Goal: Contribute content: Add original content to the website for others to see

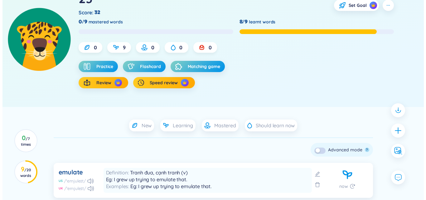
scroll to position [62, 0]
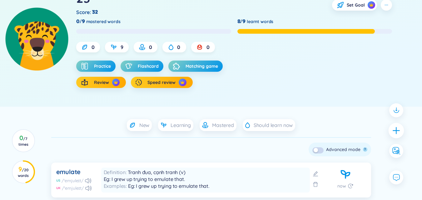
click at [402, 129] on div at bounding box center [396, 131] width 16 height 16
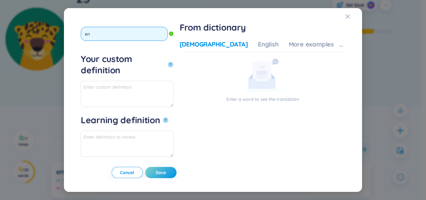
type input "e"
type input "ẻ"
type input "enrol"
click at [168, 62] on button "?" at bounding box center [171, 65] width 6 height 6
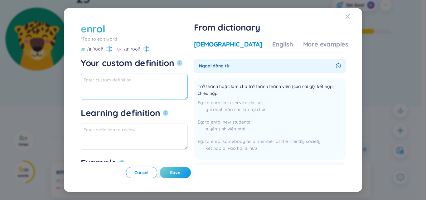
paste textarea "kết nạp; chiêu nạp"
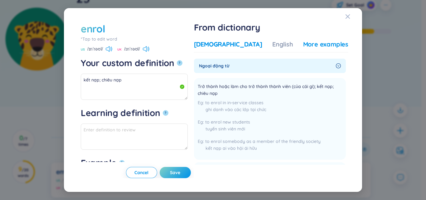
click at [320, 46] on div "More examples" at bounding box center [325, 44] width 45 height 9
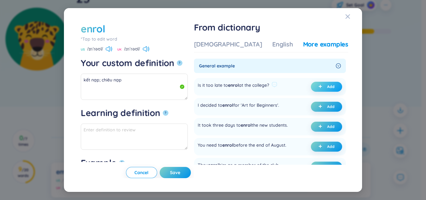
click at [319, 85] on icon "plus" at bounding box center [321, 87] width 4 height 4
type textarea "kết nạp; chiêu nạp Eg: Is it too late to enrol at the college?"
type textarea "Eg: Is it too late to enrol at the college?"
click at [150, 71] on div "Your custom definition ?" at bounding box center [134, 65] width 107 height 16
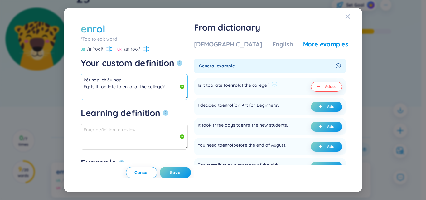
click at [148, 77] on textarea "kết nạp; chiêu nạp Eg: Is it too late to enrol at the college?" at bounding box center [134, 87] width 107 height 26
type textarea "kết nạp; chiêu nạp (v) Eg: Is it too late to enrol at the college?"
click at [189, 174] on button "Save" at bounding box center [175, 172] width 31 height 11
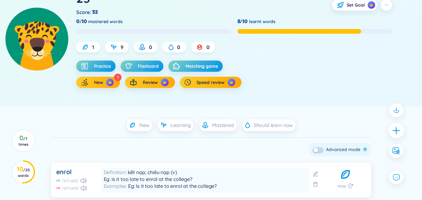
click at [393, 130] on icon "plus" at bounding box center [396, 130] width 9 height 9
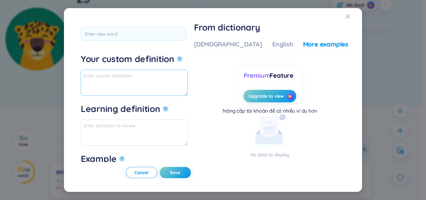
drag, startPoint x: 166, startPoint y: 133, endPoint x: 145, endPoint y: 81, distance: 56.3
paste textarea "Trợ cấp, phụ cấp"
type textarea "Trợ cấp, phụ cấp"
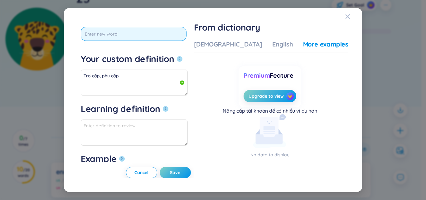
click at [122, 29] on input "text" at bounding box center [134, 34] width 106 height 14
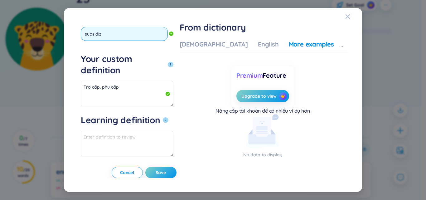
type input "subsidize"
click at [168, 62] on button "?" at bounding box center [171, 65] width 6 height 6
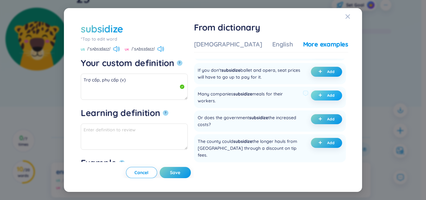
click at [312, 100] on button "Add" at bounding box center [326, 95] width 31 height 10
type textarea "Trợ cấp, phụ cấp (v) Eg: Many companies subsidize meals for their workers."
type textarea "Eg: Many companies subsidize meals for their workers."
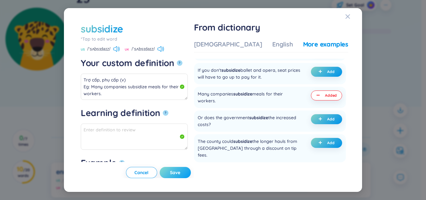
click at [180, 172] on span "Save" at bounding box center [175, 172] width 10 height 6
type textarea "Trợ cấp, phụ cấp (v) Eg: Many companies subsidize meals for their workers."
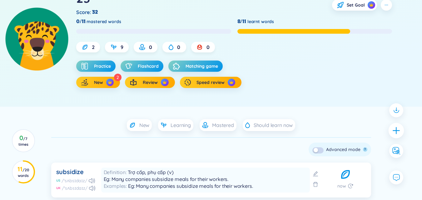
click at [394, 131] on icon "plus" at bounding box center [396, 130] width 9 height 9
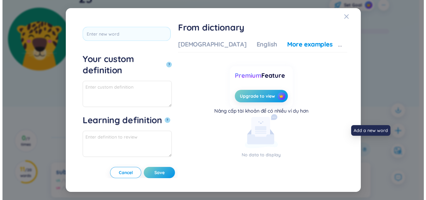
scroll to position [0, 0]
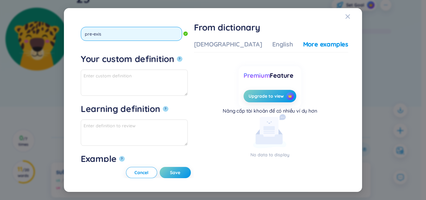
type input "pre-exist"
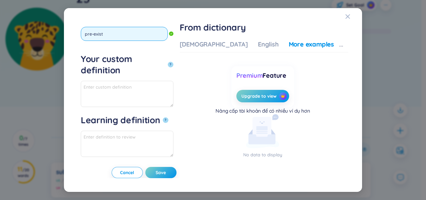
click at [168, 62] on button "?" at bounding box center [171, 65] width 6 height 6
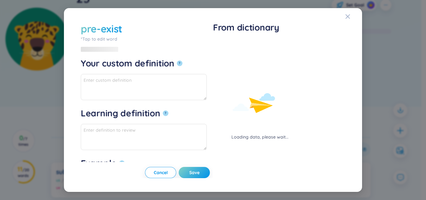
click at [222, 44] on div "Loading data, please wait..." at bounding box center [260, 90] width 94 height 100
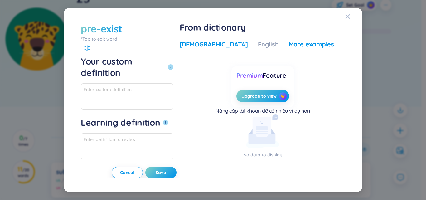
click at [227, 42] on div "[DEMOGRAPHIC_DATA]" at bounding box center [214, 44] width 68 height 9
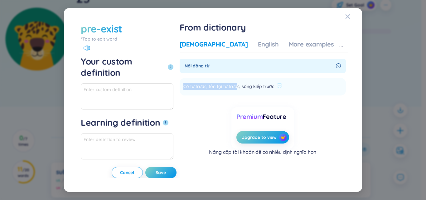
drag, startPoint x: 215, startPoint y: 85, endPoint x: 271, endPoint y: 87, distance: 56.2
click at [271, 87] on li "Có từ trước, tồn tại từ trước; sống kiếp trước Add" at bounding box center [263, 86] width 166 height 17
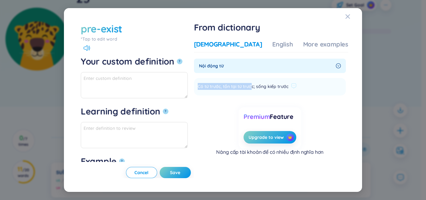
copy span "Có từ trước, tồn tại từ [GEOGRAPHIC_DATA]"
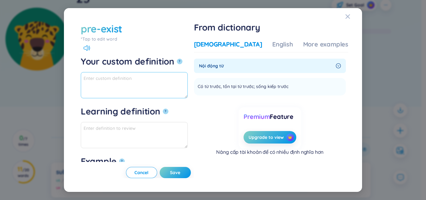
paste textarea "Có từ trước, tồn tại từ [GEOGRAPHIC_DATA]"
type textarea "Có từ trước, tồn tại từ trước (v)"
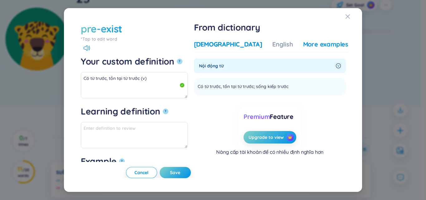
click at [324, 48] on div "More examples" at bounding box center [325, 44] width 45 height 9
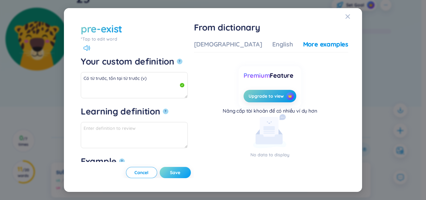
click at [185, 171] on button "Save" at bounding box center [175, 172] width 31 height 11
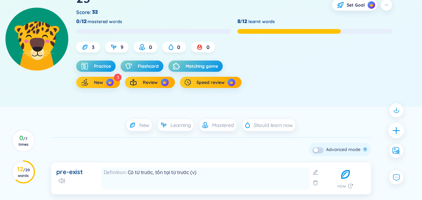
click at [389, 128] on div at bounding box center [396, 131] width 16 height 16
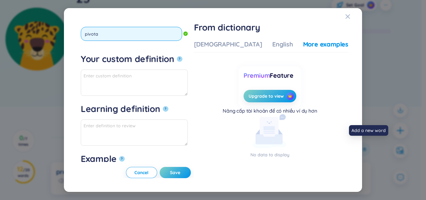
type input "pivotal"
click at [177, 56] on button "?" at bounding box center [180, 59] width 6 height 6
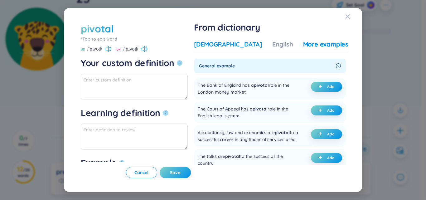
click at [232, 48] on div "[DEMOGRAPHIC_DATA]" at bounding box center [228, 44] width 68 height 9
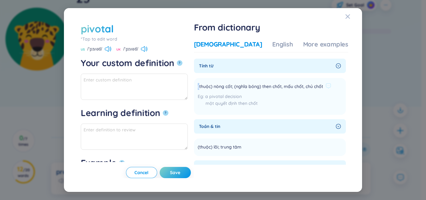
drag, startPoint x: 214, startPoint y: 85, endPoint x: 218, endPoint y: 86, distance: 4.1
click at [218, 86] on li "(thuộc) nòng cốt; (nghĩa bóng) then chốt, mấu chốt, chủ chốt a pivotal decision…" at bounding box center [270, 96] width 152 height 37
click at [178, 87] on textarea "Your custom definition ?" at bounding box center [134, 87] width 107 height 26
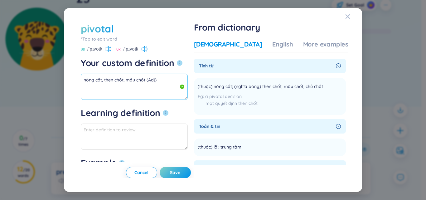
drag, startPoint x: 143, startPoint y: 79, endPoint x: 80, endPoint y: 79, distance: 62.7
click at [70, 80] on div "pivotal *Tap to edit word pivotal US /ˈpɪvətl/ UK /ˈpɪvətl/ Your custom definit…" at bounding box center [213, 100] width 298 height 184
click at [326, 40] on div "Vietnamese English More examples Tính từ (thuộc) nòng cốt; ([PERSON_NAME]) then…" at bounding box center [271, 107] width 154 height 140
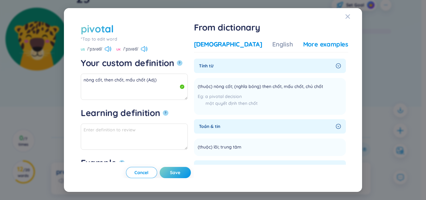
click at [317, 42] on div "More examples" at bounding box center [325, 44] width 45 height 9
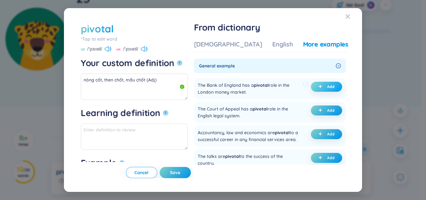
click at [319, 86] on icon "plus" at bounding box center [321, 87] width 4 height 4
type textarea "nòng cốt, then chốt, mấu chốt (Adj) Eg: The Bank of England has a pivotal role …"
type textarea "Eg: The Bank of England has a pivotal role in the London money market."
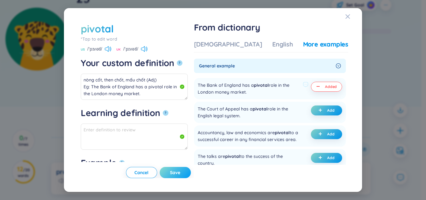
click at [191, 176] on button "Save" at bounding box center [175, 172] width 31 height 11
type textarea "nòng cốt, then chốt, mấu chốt (Adj) Eg: The Bank of England has a pivotal role …"
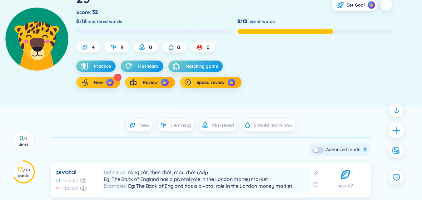
click at [397, 125] on div at bounding box center [396, 131] width 16 height 16
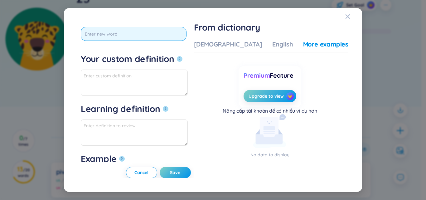
type input "e"
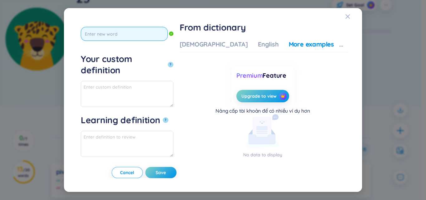
type input "ẽ"
type input "execution"
click at [168, 62] on button "?" at bounding box center [171, 65] width 6 height 6
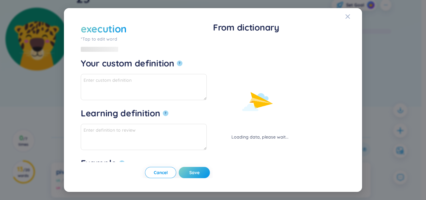
click at [230, 44] on div "Loading data, please wait..." at bounding box center [260, 90] width 94 height 100
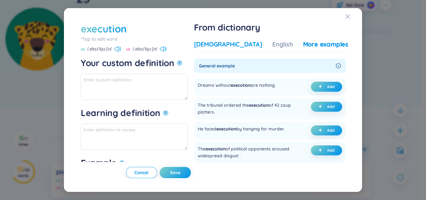
click at [228, 44] on div "[DEMOGRAPHIC_DATA]" at bounding box center [228, 44] width 68 height 9
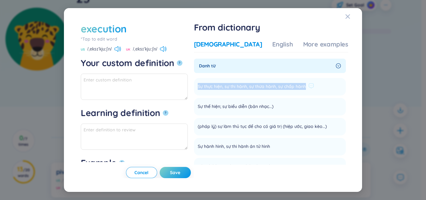
drag, startPoint x: 214, startPoint y: 87, endPoint x: 317, endPoint y: 89, distance: 102.7
click at [323, 86] on li "Sự thực hiện, sự thi hành, sự thừa hành, sự chấp hành Add" at bounding box center [270, 86] width 152 height 17
drag, startPoint x: 316, startPoint y: 89, endPoint x: 311, endPoint y: 85, distance: 6.2
copy span "Sự thực hiện, sự thi hành, sự thừa hành, sự chấp hành"
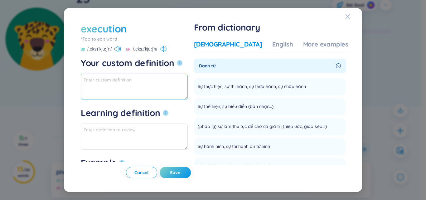
paste textarea "Sự thực hiện, sự thi hành, sự thừa hành, sự chấp hành"
drag, startPoint x: 110, startPoint y: 80, endPoint x: 164, endPoint y: 81, distance: 53.1
click at [164, 81] on textarea "Sự thực hiện, sự thi hành, sự thừa hành, sự chấp hành" at bounding box center [134, 87] width 107 height 26
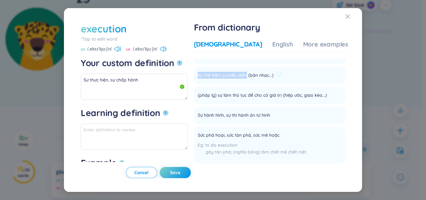
drag, startPoint x: 216, startPoint y: 77, endPoint x: 266, endPoint y: 76, distance: 49.6
click at [266, 76] on li "Sự thể hiện; sự biểu diễn (bản nhạc...) Add" at bounding box center [270, 75] width 152 height 17
copy span "Sự thể hiện; sự biểu diễn"
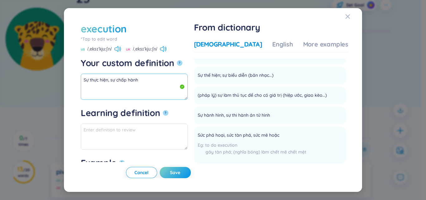
click at [130, 93] on textarea "Sự thực hiện, sự chấp hành" at bounding box center [134, 87] width 107 height 26
click at [172, 81] on textarea "Sự thực hiện, sự chấp hành" at bounding box center [134, 87] width 107 height 26
paste textarea "Sự thể hiện; sự biểu diễn"
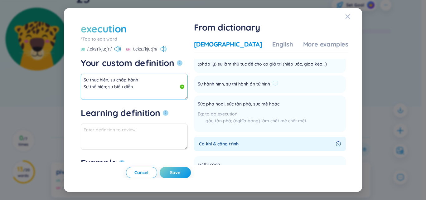
scroll to position [94, 0]
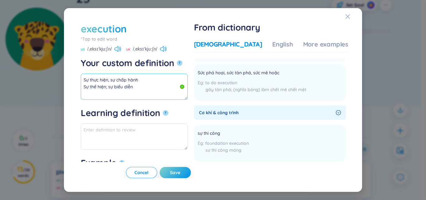
click at [181, 82] on textarea "Sự thực hiện, sự chấp hành Sự thể hiện; sự biểu diễn" at bounding box center [134, 87] width 107 height 26
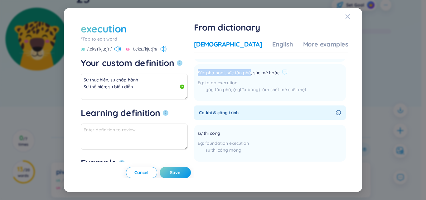
drag, startPoint x: 215, startPoint y: 77, endPoint x: 269, endPoint y: 81, distance: 53.8
click at [269, 81] on li "Sức phá hoại, sức tàn phá, sức mê hoặc to do execution gây tàn phá; (nghĩa bóng…" at bounding box center [270, 82] width 152 height 37
copy span "Sức phá hoại, sức tàn phá"
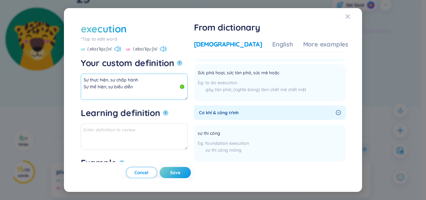
click at [160, 93] on textarea "Sự thực hiện, sự chấp hành Sự thể hiện; sự biểu diễn" at bounding box center [134, 87] width 107 height 26
paste textarea "Sức phá hoại, sức tàn phá"
click at [159, 92] on textarea "Sự thực hiện, sự chấp hành Sự thể hiện; sự biểu diễn Sức phá hoại, sức tàn phá" at bounding box center [134, 87] width 107 height 26
drag, startPoint x: 164, startPoint y: 94, endPoint x: 61, endPoint y: 71, distance: 106.1
click at [61, 71] on div "execution *Tap to edit word execution US /ˌeksɪˈkjuːʃn/ UK /ˌeksɪˈkjuːʃn/ Your …" at bounding box center [213, 100] width 426 height 200
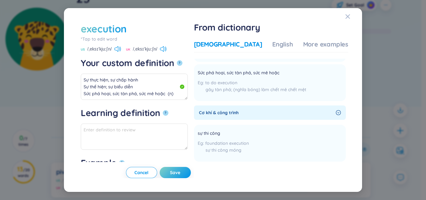
click at [312, 39] on div "Vietnamese English More examples Danh từ Sự thực hiện, sự thi hành, sự thừa hàn…" at bounding box center [271, 107] width 154 height 140
click at [308, 41] on div "More examples" at bounding box center [325, 44] width 45 height 9
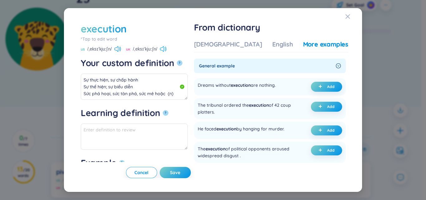
click at [163, 50] on icon at bounding box center [163, 49] width 7 height 6
drag, startPoint x: 324, startPoint y: 88, endPoint x: 317, endPoint y: 87, distance: 6.9
click at [317, 87] on button "Add" at bounding box center [326, 87] width 31 height 10
type textarea "Sự thực hiện, sự chấp hành Sự thể hiện; sự biểu diễn Sức phá hoại, sức tàn phá,…"
type textarea "Eg: Dreams without execution are nothing."
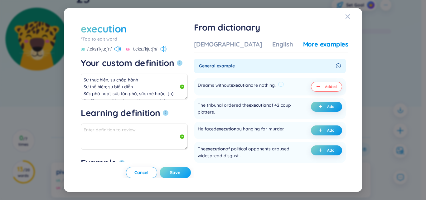
click at [184, 173] on button "Save" at bounding box center [175, 172] width 31 height 11
type textarea "Sự thực hiện, sự chấp hành Sự thể hiện; sự biểu diễn Sức phá hoại, sức tàn phá,…"
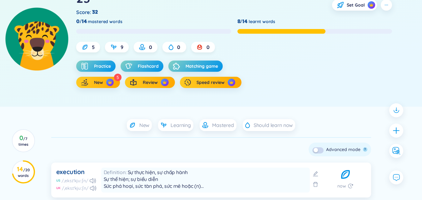
click at [388, 129] on div at bounding box center [396, 130] width 20 height 61
click at [396, 130] on icon "plus" at bounding box center [395, 130] width 1 height 7
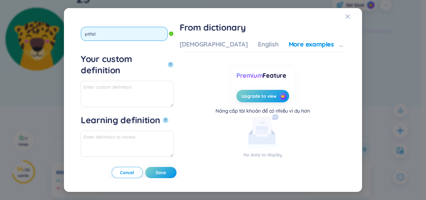
type input "pitfall"
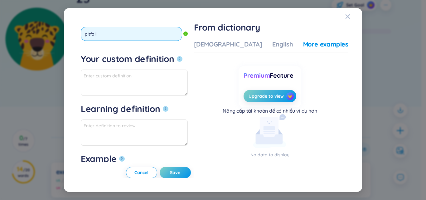
click at [177, 56] on button "?" at bounding box center [180, 59] width 6 height 6
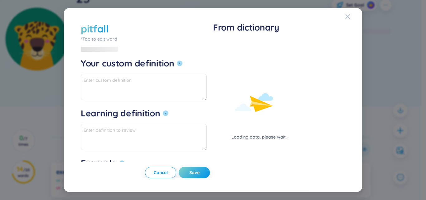
click at [229, 47] on div "Loading data, please wait..." at bounding box center [260, 90] width 94 height 100
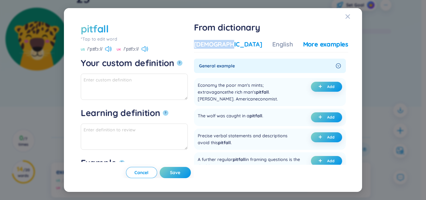
click at [229, 47] on div "[DEMOGRAPHIC_DATA]" at bounding box center [228, 44] width 68 height 9
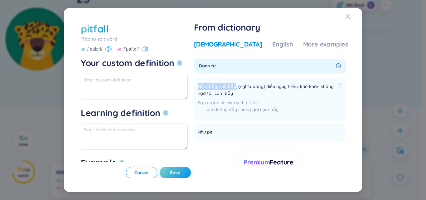
drag, startPoint x: 217, startPoint y: 87, endPoint x: 254, endPoint y: 89, distance: 37.5
click at [254, 89] on li "Hầm bẫy, chỗ bẫy; (nghĩa bóng) điều nguy hiểm, khó khăn không ngờ tới; cạm bẫy …" at bounding box center [270, 99] width 152 height 43
copy span "Hầm bẫy, chỗ bẫy"
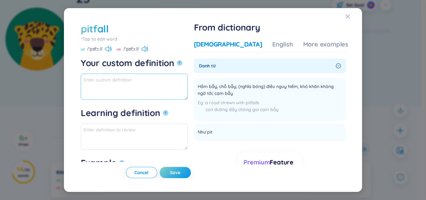
paste textarea "Hầm bẫy, chỗ bẫy"
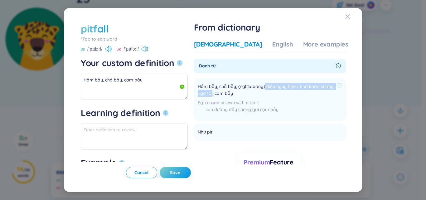
drag, startPoint x: 284, startPoint y: 88, endPoint x: 256, endPoint y: 93, distance: 28.0
click at [256, 93] on span "Hầm bẫy, chỗ bẫy; (nghĩa bóng) điều nguy hiểm, khó khăn không ngờ tới; cạm bẫy" at bounding box center [266, 90] width 136 height 14
copy span "điều nguy hiểm, khó khăn không ngờ tới"
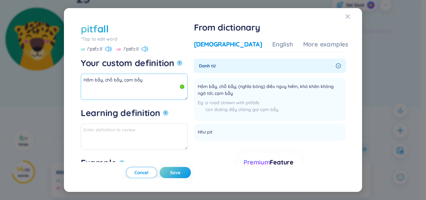
click at [149, 83] on textarea "Hầm bẫy, chỗ bẫy, cạm bẫy" at bounding box center [134, 87] width 107 height 26
paste textarea "điều nguy hiểm, khó khăn không ngờ tới"
click at [85, 88] on textarea "Hầm bẫy, chỗ bẫy, cạm bẫy điều nguy hiểm, khó khăn không ngờ tới" at bounding box center [134, 87] width 107 height 26
click at [85, 99] on textarea "Hầm bẫy, chỗ bẫy, cạm bẫy điều nguy hiểm, khó khăn không ngờ tới" at bounding box center [134, 87] width 107 height 26
click at [188, 88] on textarea "Hầm bẫy, chỗ bẫy, cạm bẫy điều nguy hiểm, khó khăn không ngờ tới" at bounding box center [134, 87] width 107 height 26
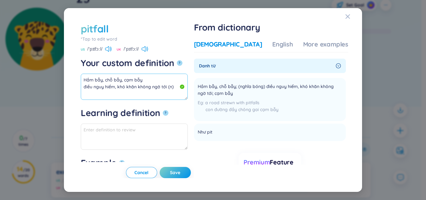
drag, startPoint x: 166, startPoint y: 86, endPoint x: 82, endPoint y: 76, distance: 84.2
click at [82, 76] on textarea "Hầm bẫy, chỗ bẫy, cạm bẫy điều nguy hiểm, khó khăn không ngờ tới (n)" at bounding box center [134, 87] width 107 height 26
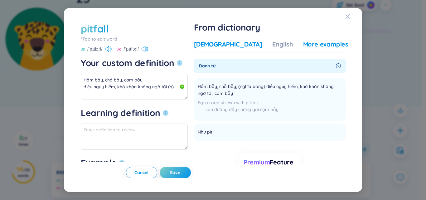
click at [303, 46] on div "More examples" at bounding box center [325, 44] width 45 height 9
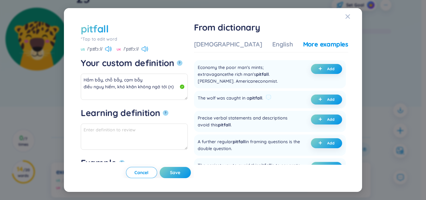
scroll to position [31, 0]
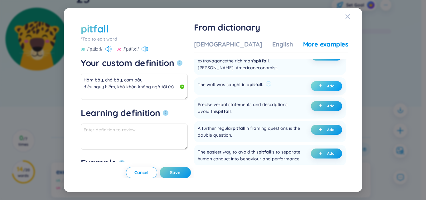
click at [321, 88] on span "plus" at bounding box center [322, 86] width 6 height 4
type textarea "Hầm bẫy, chỗ bẫy, cạm bẫy điều nguy hiểm, khó khăn không ngờ tới (n) Eg: The wo…"
type textarea "Eg: The wolf was caught in a pitfall."
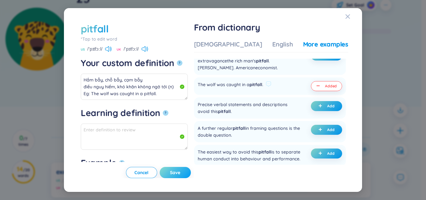
click at [180, 170] on span "Save" at bounding box center [175, 172] width 10 height 6
type textarea "Hầm bẫy, chỗ bẫy, cạm bẫy điều nguy hiểm, khó khăn không ngờ tới (n) Eg: The wo…"
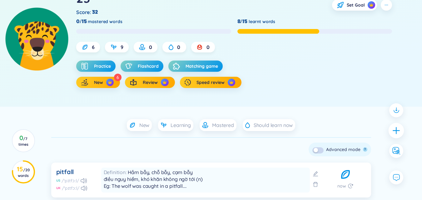
click at [393, 133] on icon "plus" at bounding box center [396, 130] width 9 height 9
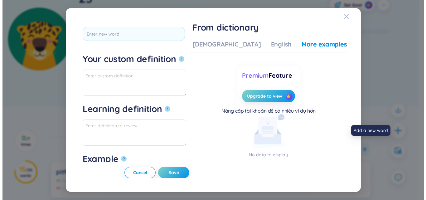
scroll to position [0, 0]
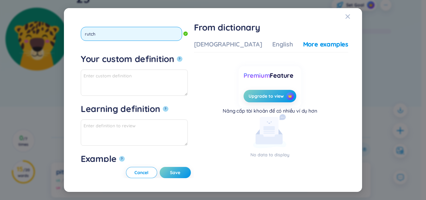
type input "[MEDICAL_DATA]"
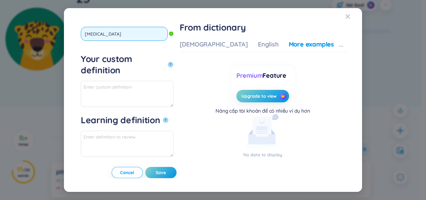
click at [168, 62] on button "?" at bounding box center [171, 65] width 6 height 6
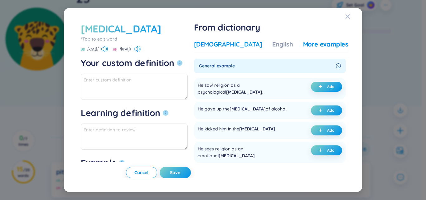
click at [221, 43] on div "[DEMOGRAPHIC_DATA]" at bounding box center [228, 44] width 68 height 9
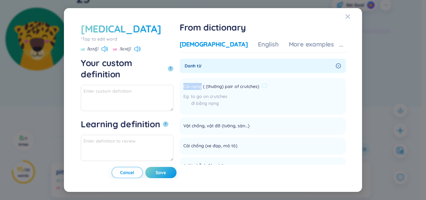
drag, startPoint x: 217, startPoint y: 87, endPoint x: 235, endPoint y: 86, distance: 18.1
click at [235, 86] on span "Cái nạng ( (thường) pair of crutches)" at bounding box center [221, 86] width 76 height 7
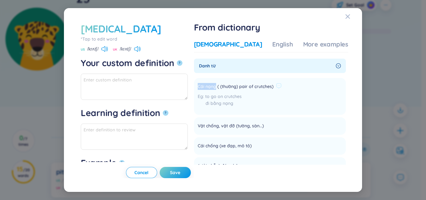
copy span "Cái nạng"
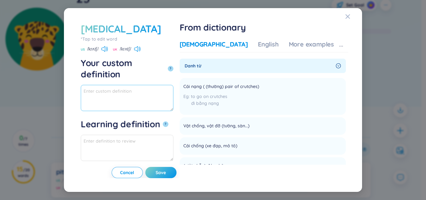
paste textarea "Cái nạng"
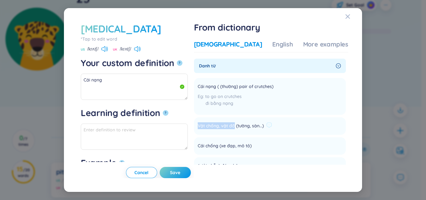
drag, startPoint x: 216, startPoint y: 124, endPoint x: 253, endPoint y: 127, distance: 37.9
click at [253, 127] on li "Vật chống, vật đỡ (tường, sàn...) Add" at bounding box center [270, 125] width 152 height 17
copy span "Vật chống, vật đỡ"
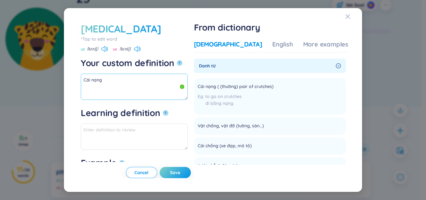
click at [135, 88] on textarea "Cái nạng" at bounding box center [134, 87] width 107 height 26
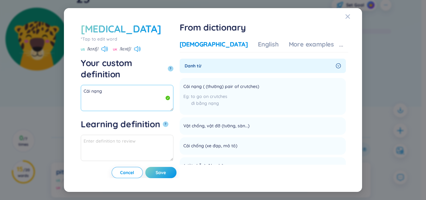
paste textarea "Vật chống, vật đỡ"
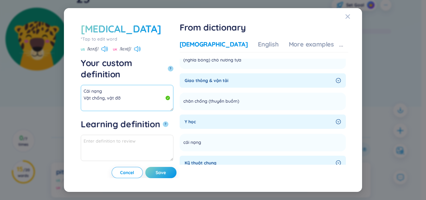
scroll to position [156, 0]
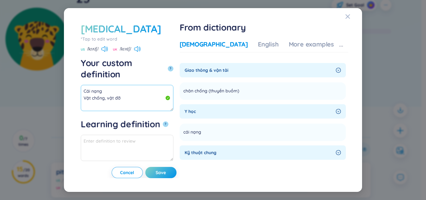
click at [153, 85] on textarea "Cái nạng Vật chống, vật đỡ" at bounding box center [127, 98] width 93 height 26
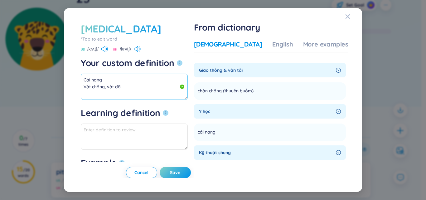
click at [149, 89] on textarea "Cái nạng Vật chống, vật đỡ" at bounding box center [134, 87] width 107 height 26
drag, startPoint x: 120, startPoint y: 86, endPoint x: 59, endPoint y: 69, distance: 63.7
click at [56, 68] on div "[MEDICAL_DATA] *Tap to edit word [MEDICAL_DATA] US /krʌtʃ/ [GEOGRAPHIC_DATA] /k…" at bounding box center [213, 100] width 426 height 200
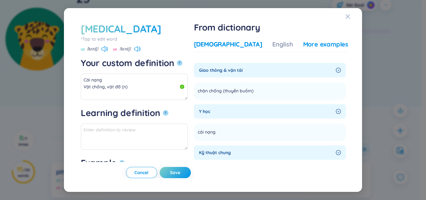
click at [305, 46] on div "More examples" at bounding box center [325, 44] width 45 height 9
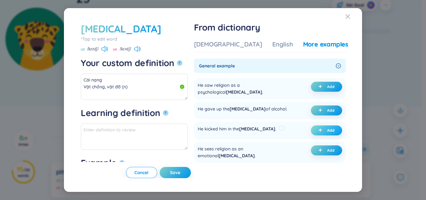
click at [329, 131] on span "Add" at bounding box center [330, 130] width 7 height 5
type textarea "Cái nạng Vật chống, vật đỡ (n) Eg: He kicked him in the [MEDICAL_DATA]."
type textarea "Eg: He kicked him in the [MEDICAL_DATA]."
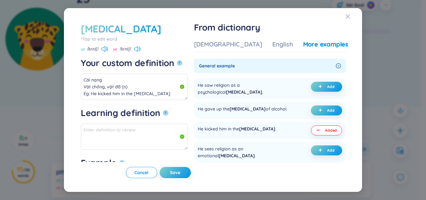
drag, startPoint x: 203, startPoint y: 173, endPoint x: 163, endPoint y: 194, distance: 45.1
click at [191, 173] on button "Save" at bounding box center [175, 172] width 31 height 11
type textarea "Cái nạng Vật chống, vật đỡ (n) Eg: He kicked him in the [MEDICAL_DATA]."
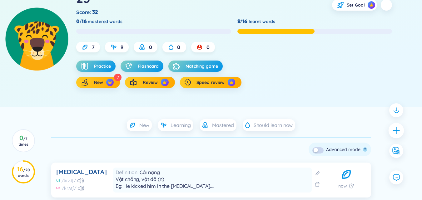
click at [398, 127] on icon "plus" at bounding box center [396, 130] width 9 height 9
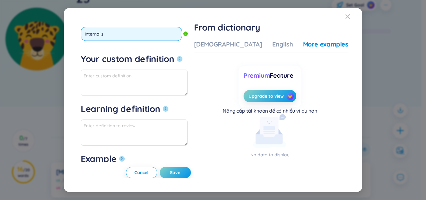
type input "internalize"
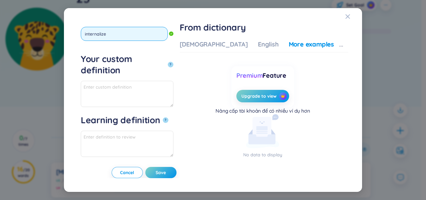
click at [168, 62] on button "?" at bounding box center [171, 65] width 6 height 6
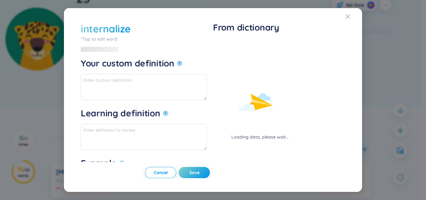
click at [225, 46] on div "Loading data, please wait..." at bounding box center [260, 90] width 94 height 100
click at [226, 44] on div "Loading data, please wait..." at bounding box center [260, 90] width 94 height 100
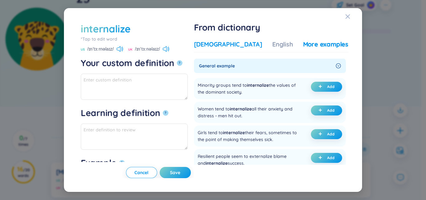
click at [225, 42] on div "[DEMOGRAPHIC_DATA]" at bounding box center [228, 44] width 68 height 9
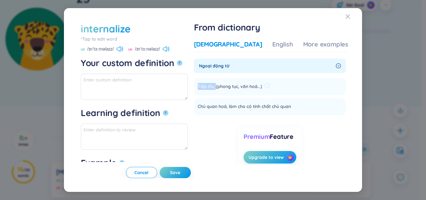
drag, startPoint x: 217, startPoint y: 88, endPoint x: 234, endPoint y: 88, distance: 17.8
click at [234, 88] on li "Tiếp thu (phong tục, văn hoá...) Add" at bounding box center [270, 86] width 152 height 17
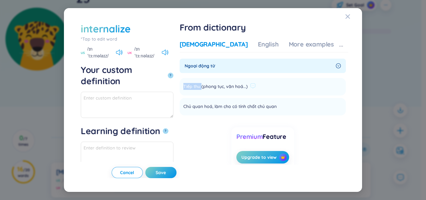
copy span "Tiếp thu"
paste textarea "Tiếp thu"
drag, startPoint x: 215, startPoint y: 105, endPoint x: 245, endPoint y: 107, distance: 30.0
click at [245, 107] on li "Chủ quan hoá, làm cho có tính chất chủ quan Add" at bounding box center [263, 106] width 166 height 17
copy span "Chủ quan hoá"
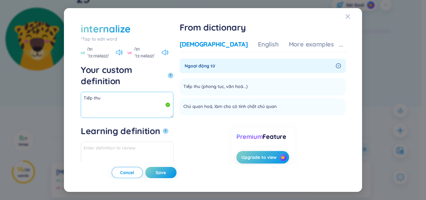
drag, startPoint x: 118, startPoint y: 90, endPoint x: 114, endPoint y: 90, distance: 4.2
click at [116, 92] on textarea "Tiếp thu" at bounding box center [127, 105] width 93 height 26
paste textarea "Chủ quan hoá"
drag, startPoint x: 112, startPoint y: 86, endPoint x: 45, endPoint y: 56, distance: 73.3
click at [45, 56] on div "internalize *Tap to edit word internalize US /ɪnˈtɜːrnəlaɪz/ UK /ɪnˈtɜːnəlaɪz/ …" at bounding box center [213, 100] width 426 height 200
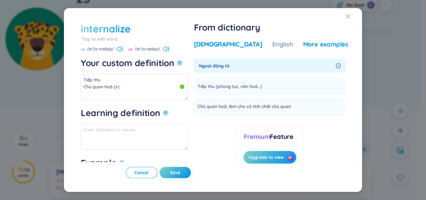
click at [303, 42] on div "More examples" at bounding box center [325, 44] width 45 height 9
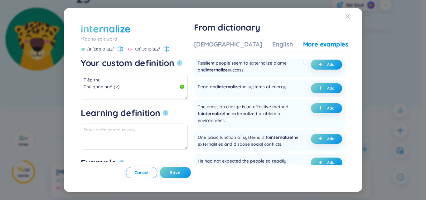
scroll to position [125, 0]
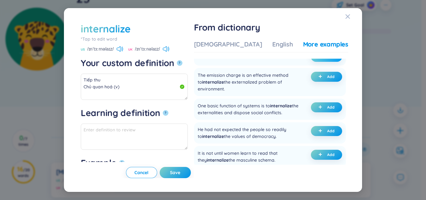
click at [311, 61] on button "Add" at bounding box center [326, 57] width 31 height 10
type textarea "Tiếp thu Chủ quan hoá (v) Eg: Read and internalize the systems of energy."
type textarea "Eg: Read and internalize the systems of energy."
click at [191, 176] on button "Save" at bounding box center [175, 172] width 31 height 11
type textarea "Tiếp thu Chủ quan hoá (v) Eg: Read and internalize the systems of energy."
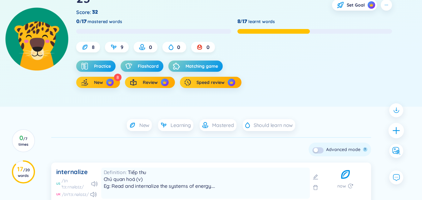
click at [393, 131] on icon "plus" at bounding box center [396, 130] width 9 height 9
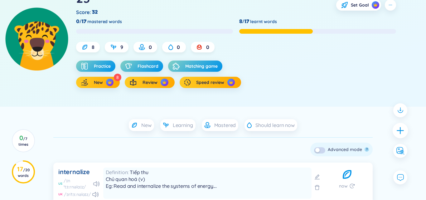
scroll to position [0, 0]
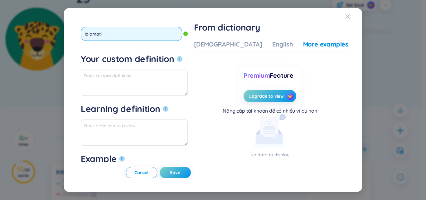
type input "idiomatic"
click at [177, 56] on button "?" at bounding box center [180, 59] width 6 height 6
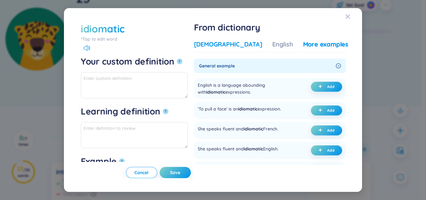
click at [224, 41] on div "[DEMOGRAPHIC_DATA]" at bounding box center [228, 44] width 68 height 9
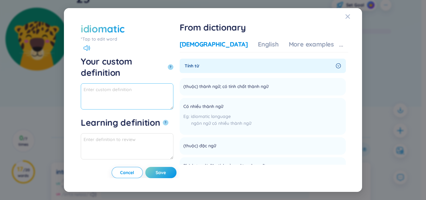
click at [173, 89] on textarea "Your custom definition ?" at bounding box center [127, 96] width 93 height 26
drag, startPoint x: 103, startPoint y: 80, endPoint x: 76, endPoint y: 79, distance: 27.2
click at [76, 79] on div "idiomatic *Tap to edit word idiomatic Your custom definition ? thuộc [PERSON_NA…" at bounding box center [212, 100] width 283 height 169
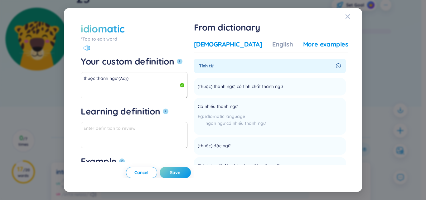
click at [303, 42] on div "More examples" at bounding box center [325, 44] width 45 height 9
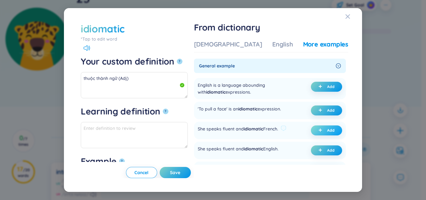
click at [319, 132] on icon "plus" at bounding box center [321, 130] width 4 height 4
type textarea "thuộc thành ngữ (Adj) Eg: She speaks fluent and idiomatic French."
type textarea "Eg: She speaks fluent and idiomatic French."
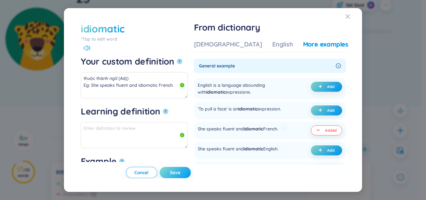
click at [191, 169] on button "Save" at bounding box center [175, 172] width 31 height 11
type textarea "thuộc thành ngữ (Adj) Eg: She speaks fluent and idiomatic French."
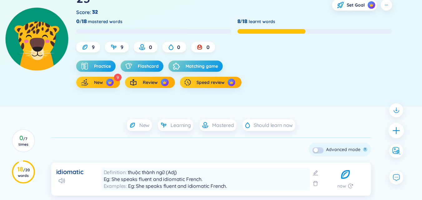
click at [393, 133] on icon "plus" at bounding box center [396, 130] width 9 height 9
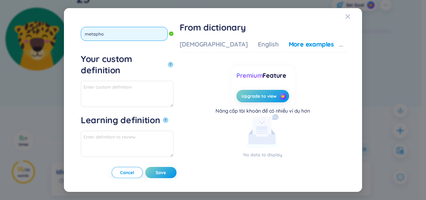
type input "metaphor"
click at [168, 62] on button "?" at bounding box center [171, 65] width 6 height 6
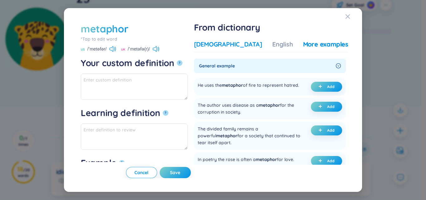
click at [217, 45] on div "[DEMOGRAPHIC_DATA]" at bounding box center [228, 44] width 68 height 9
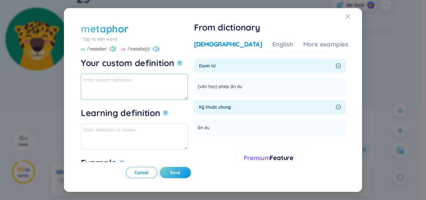
click at [178, 86] on textarea "Your custom definition ?" at bounding box center [134, 87] width 107 height 26
drag, startPoint x: 107, startPoint y: 78, endPoint x: 79, endPoint y: 73, distance: 28.2
click at [79, 73] on div "metaphor *Tap to edit word metaphor US /ˈmetəfər/ UK /ˈmetəfə(r)/ Your custom d…" at bounding box center [213, 100] width 271 height 156
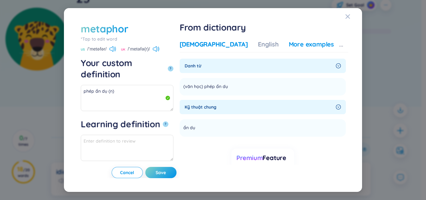
click at [302, 43] on div "More examples" at bounding box center [311, 44] width 45 height 9
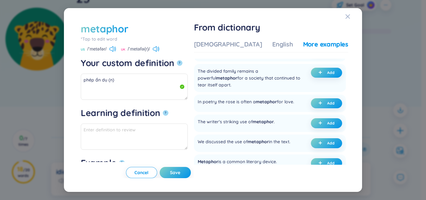
scroll to position [62, 0]
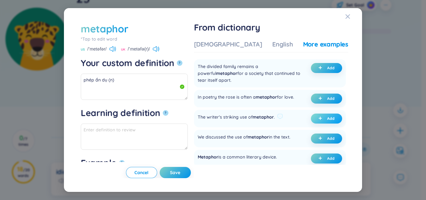
click at [314, 124] on button "Add" at bounding box center [326, 119] width 31 height 10
type textarea "phép ẩn dụ (n) Eg: The writer's striking use of metaphor."
type textarea "Eg: The writer's striking use of metaphor."
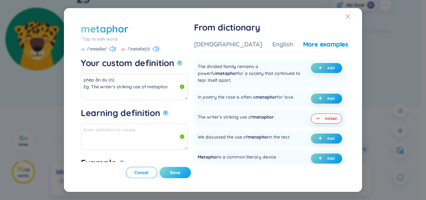
click at [180, 174] on span "Save" at bounding box center [175, 172] width 10 height 6
type textarea "phép ẩn dụ (n) Eg: The writer's striking use of metaphor."
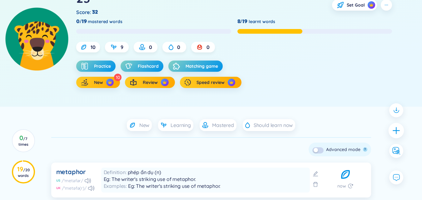
click at [395, 130] on icon "plus" at bounding box center [396, 130] width 9 height 9
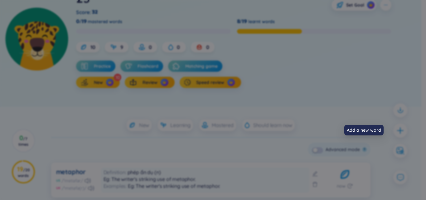
scroll to position [0, 0]
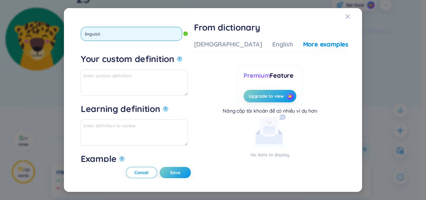
type input "linguistic"
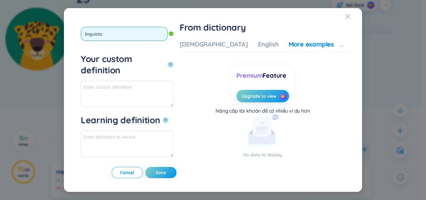
click at [168, 62] on button "?" at bounding box center [171, 65] width 6 height 6
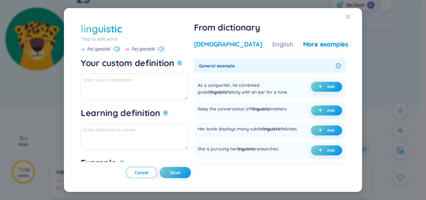
click at [218, 41] on div "[DEMOGRAPHIC_DATA]" at bounding box center [228, 44] width 68 height 9
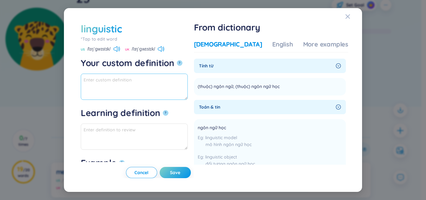
click at [188, 83] on textarea "Your custom definition ?" at bounding box center [134, 87] width 107 height 26
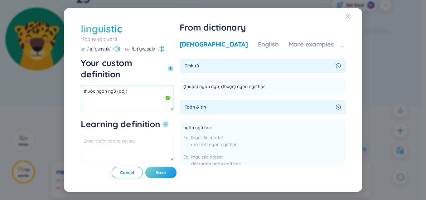
drag, startPoint x: 115, startPoint y: 80, endPoint x: 83, endPoint y: 79, distance: 32.1
click at [83, 85] on textarea "thuộc ngôn ngữ (adj)" at bounding box center [127, 98] width 93 height 26
click at [299, 37] on div "From dictionary Vietnamese English More examples Tính từ (thuộc) [PERSON_NAME],…" at bounding box center [264, 100] width 169 height 156
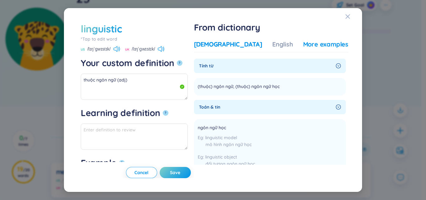
click at [303, 44] on div "More examples" at bounding box center [325, 44] width 45 height 9
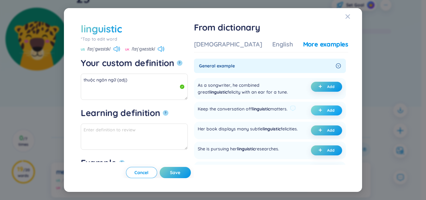
click at [314, 109] on button "Add" at bounding box center [326, 110] width 31 height 10
type textarea "thuộc ngôn ngữ (adj) Eg: Keep the conversation off linguistic matters."
type textarea "Eg: Keep the conversation off linguistic matters."
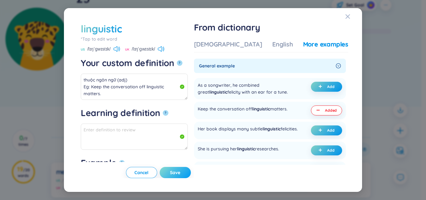
click at [191, 168] on button "Save" at bounding box center [175, 172] width 31 height 11
type textarea "thuộc ngôn ngữ (adj) Eg: Keep the conversation off linguistic matters."
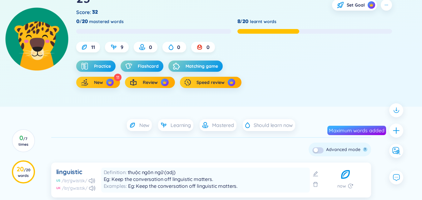
click at [313, 152] on button "button" at bounding box center [317, 150] width 11 height 6
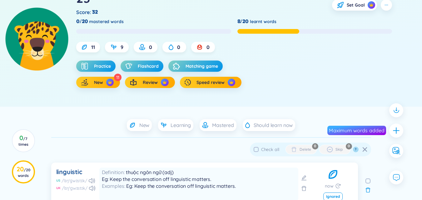
click at [271, 149] on span "Check all" at bounding box center [270, 150] width 18 height 6
click at [258, 149] on input "Check all" at bounding box center [255, 149] width 5 height 5
checkbox input "true"
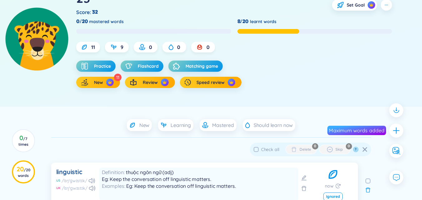
checkbox input "true"
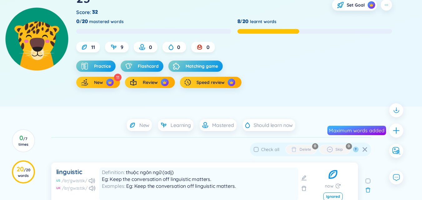
checkbox input "true"
click at [300, 153] on button "Delete" at bounding box center [300, 149] width 31 height 9
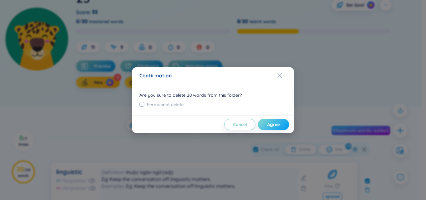
click at [268, 125] on span "Agree" at bounding box center [273, 124] width 12 height 6
checkbox input "false"
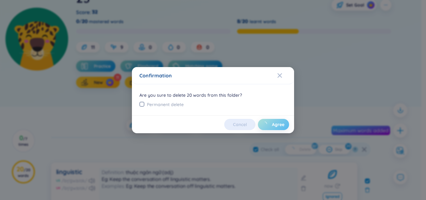
checkbox input "false"
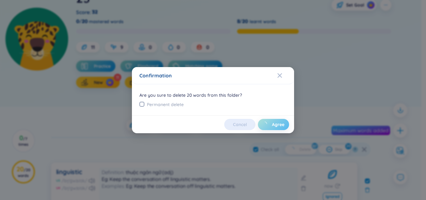
checkbox input "false"
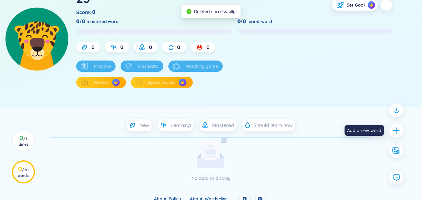
click at [398, 130] on icon "plus" at bounding box center [396, 130] width 6 height 1
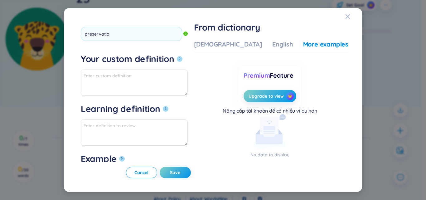
type input "preservation"
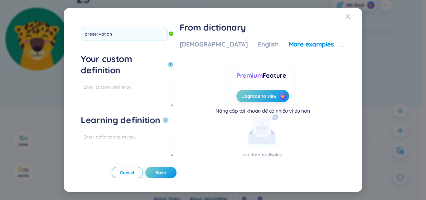
click at [168, 62] on button "?" at bounding box center [171, 65] width 6 height 6
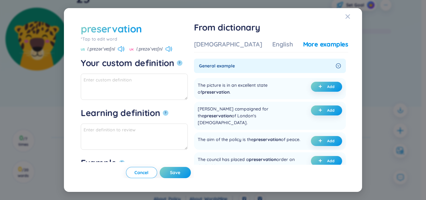
click at [233, 44] on div "[DEMOGRAPHIC_DATA]" at bounding box center [228, 44] width 68 height 9
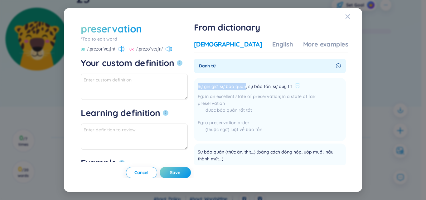
drag, startPoint x: 216, startPoint y: 88, endPoint x: 264, endPoint y: 88, distance: 47.4
click at [264, 88] on li "Sự gìn giữ, sự bảo quản, sự bảo tồn, sự duy trì in an excellent state of preser…" at bounding box center [270, 109] width 152 height 63
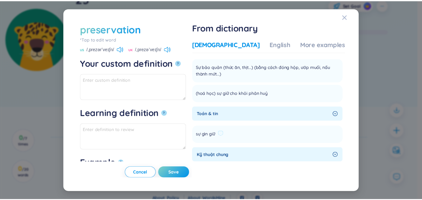
scroll to position [94, 0]
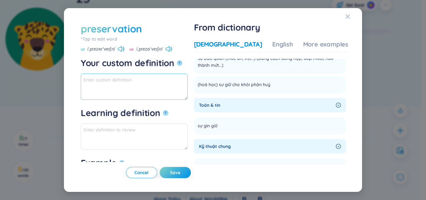
paste textarea "Sự gìn giữ, sự bảo quản"
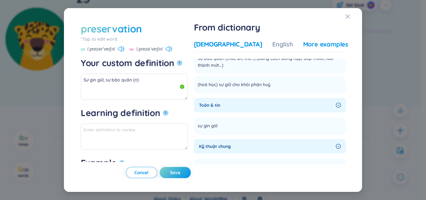
click at [309, 42] on div "More examples" at bounding box center [325, 44] width 45 height 9
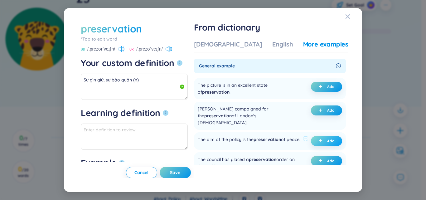
click at [321, 139] on span "plus" at bounding box center [322, 141] width 6 height 4
type textarea "Sự gìn giữ, sự bảo quản (n) Eg: The aim of the policy is the preservation of pe…"
type textarea "Eg: The aim of the policy is the preservation of peace."
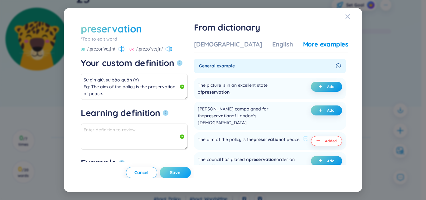
drag, startPoint x: 201, startPoint y: 171, endPoint x: 197, endPoint y: 172, distance: 4.5
click at [191, 171] on button "Save" at bounding box center [175, 172] width 31 height 11
type textarea "Sự gìn giữ, sự bảo quản (n) Eg: The aim of the policy is the preservation of pe…"
click at [164, 188] on div "preservation *Tap to edit word preservation US /ˌprezərˈveɪʃn/ [GEOGRAPHIC_DATA…" at bounding box center [213, 100] width 298 height 184
